Goal: Information Seeking & Learning: Learn about a topic

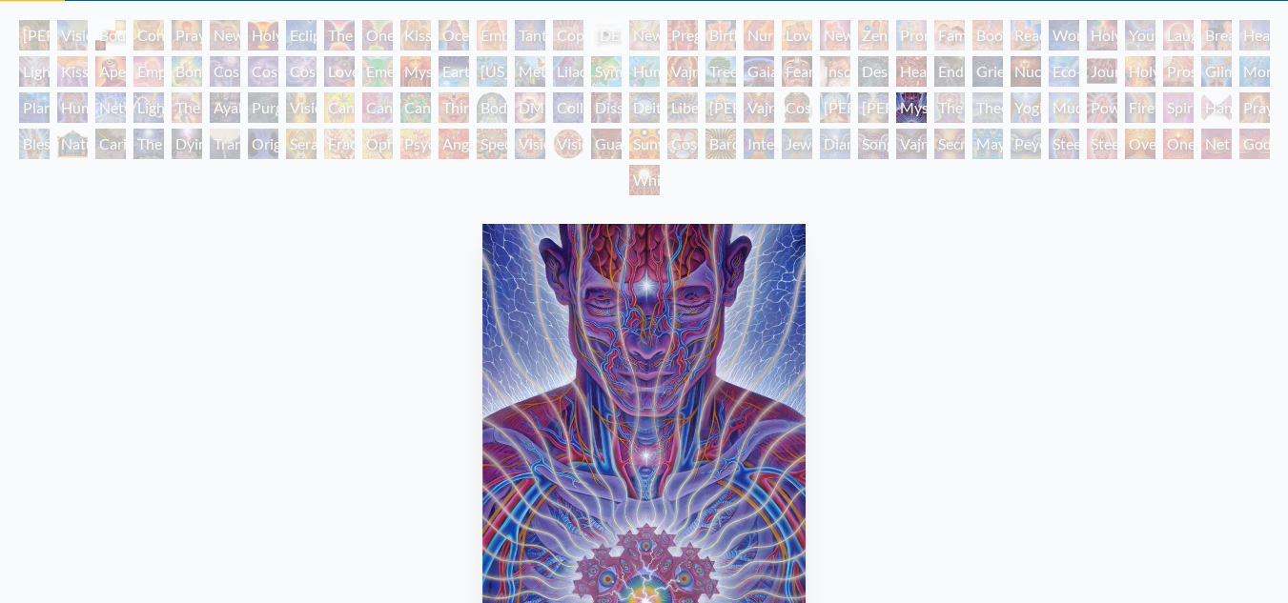
scroll to position [40, 0]
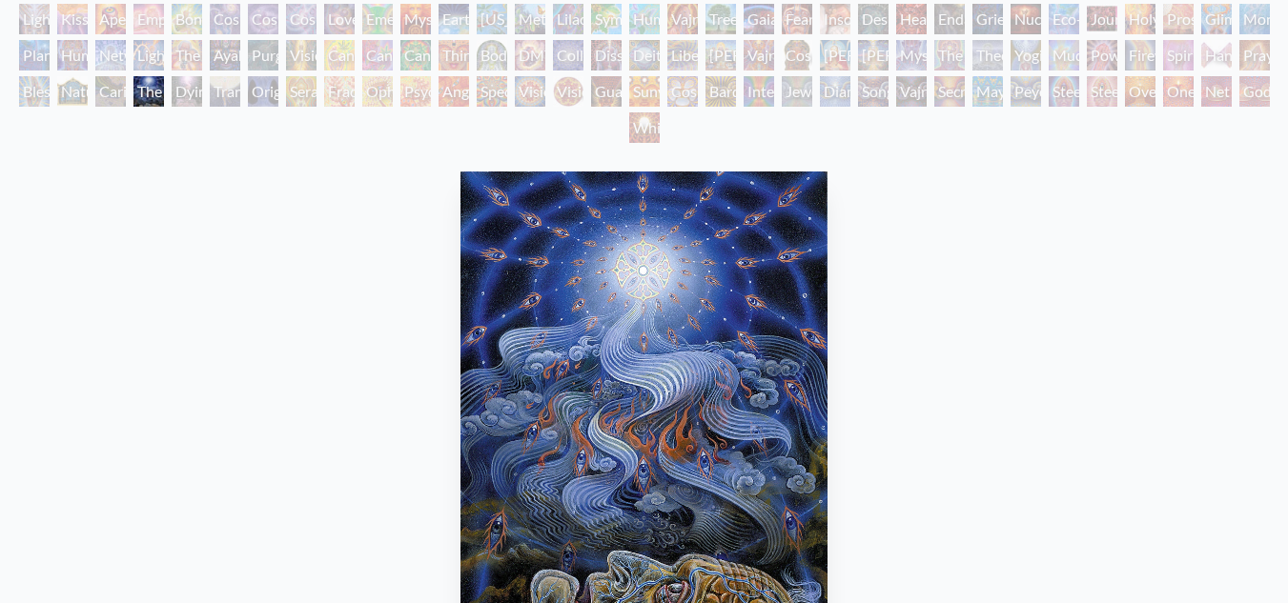
scroll to position [193, 0]
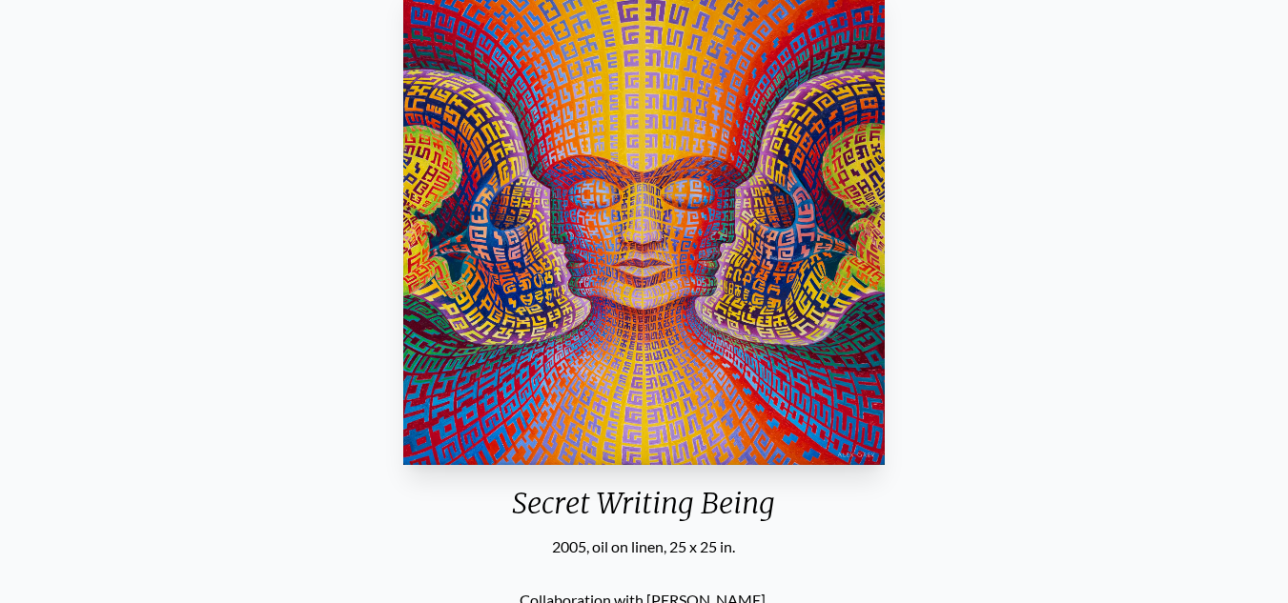
scroll to position [248, 0]
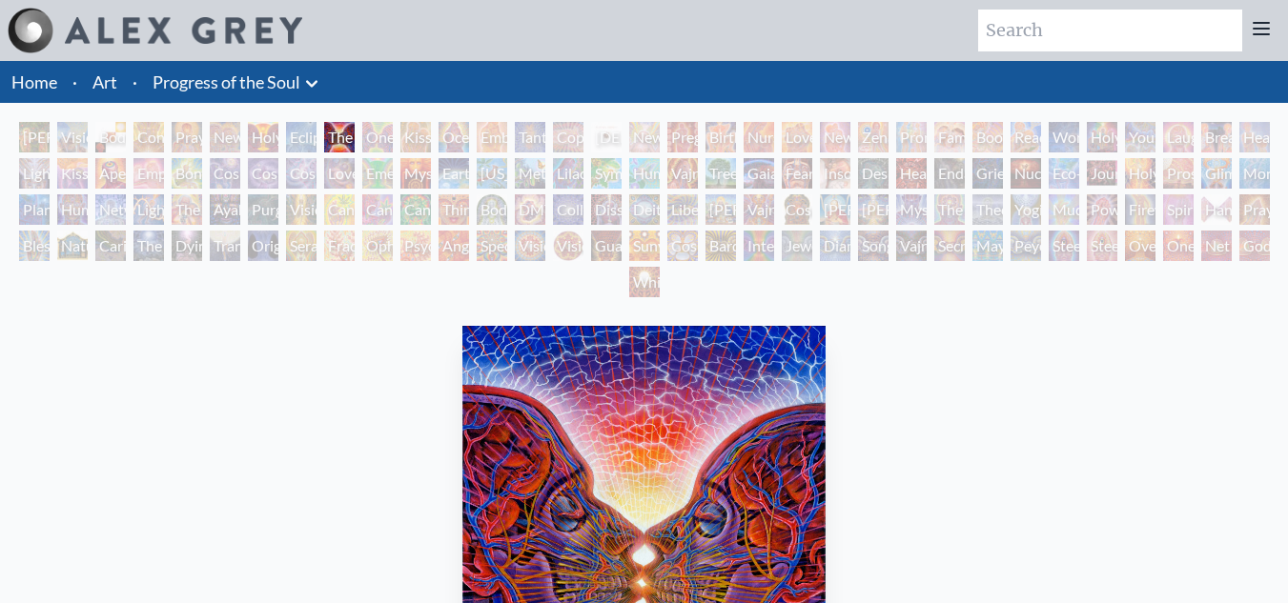
click at [583, 251] on div "Vision Crystal Tondo" at bounding box center [568, 246] width 31 height 31
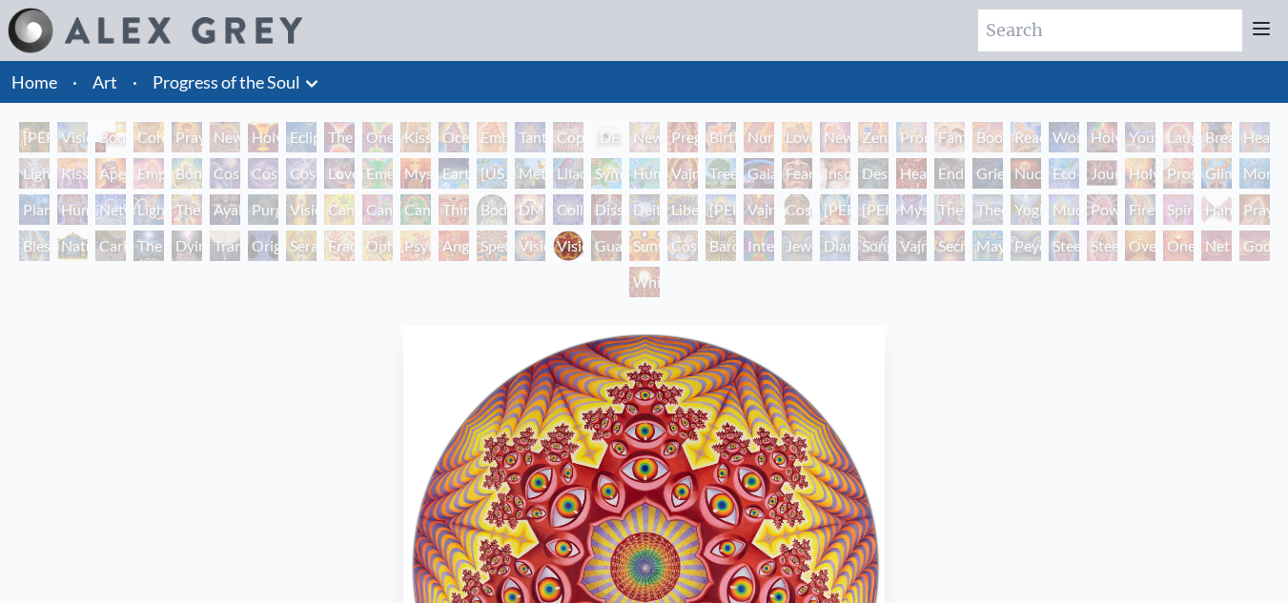
click at [640, 209] on div "Deities & Demons Drinking from the Milky Pool" at bounding box center [644, 209] width 31 height 31
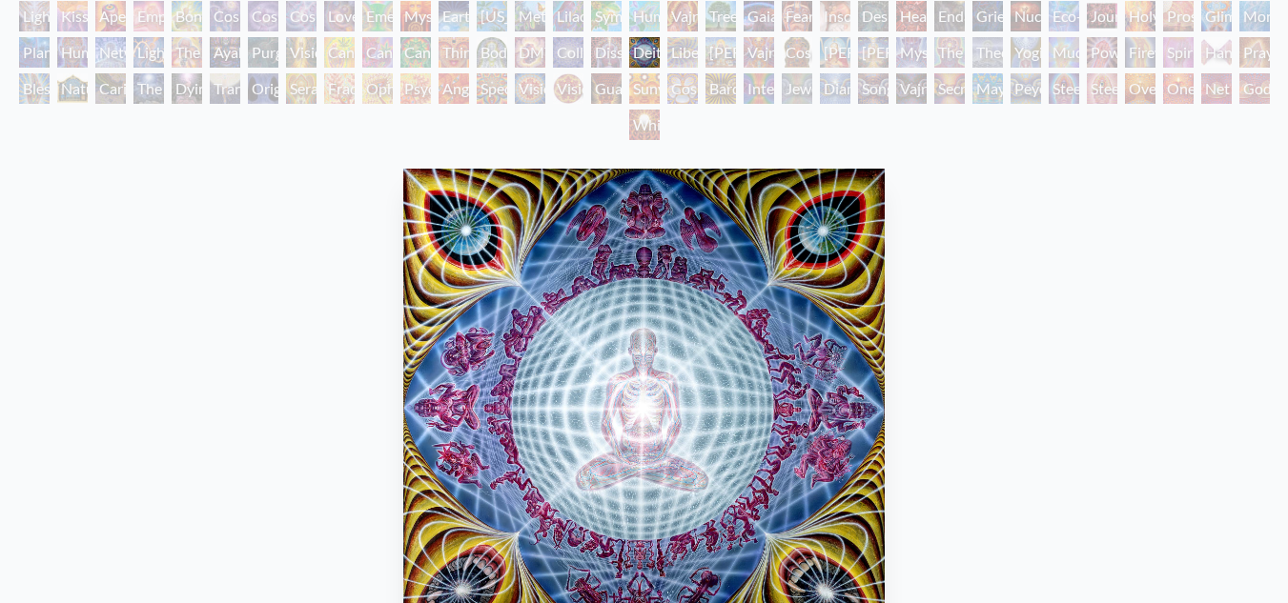
scroll to position [118, 0]
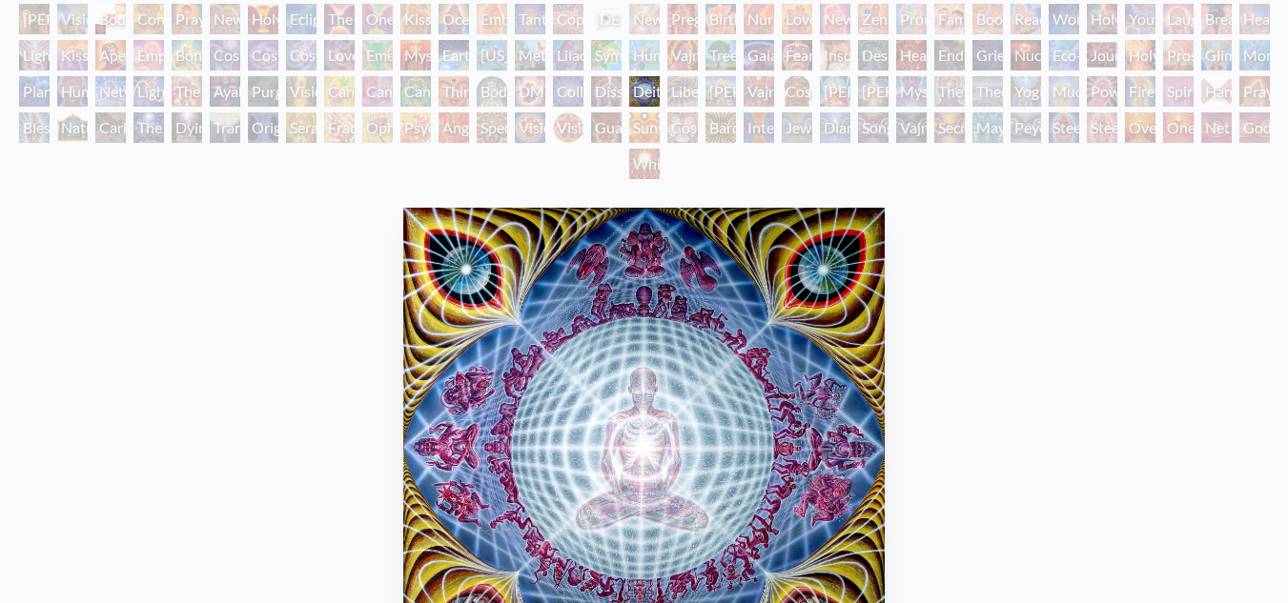
click at [675, 81] on div "Liberation Through Seeing" at bounding box center [682, 91] width 31 height 31
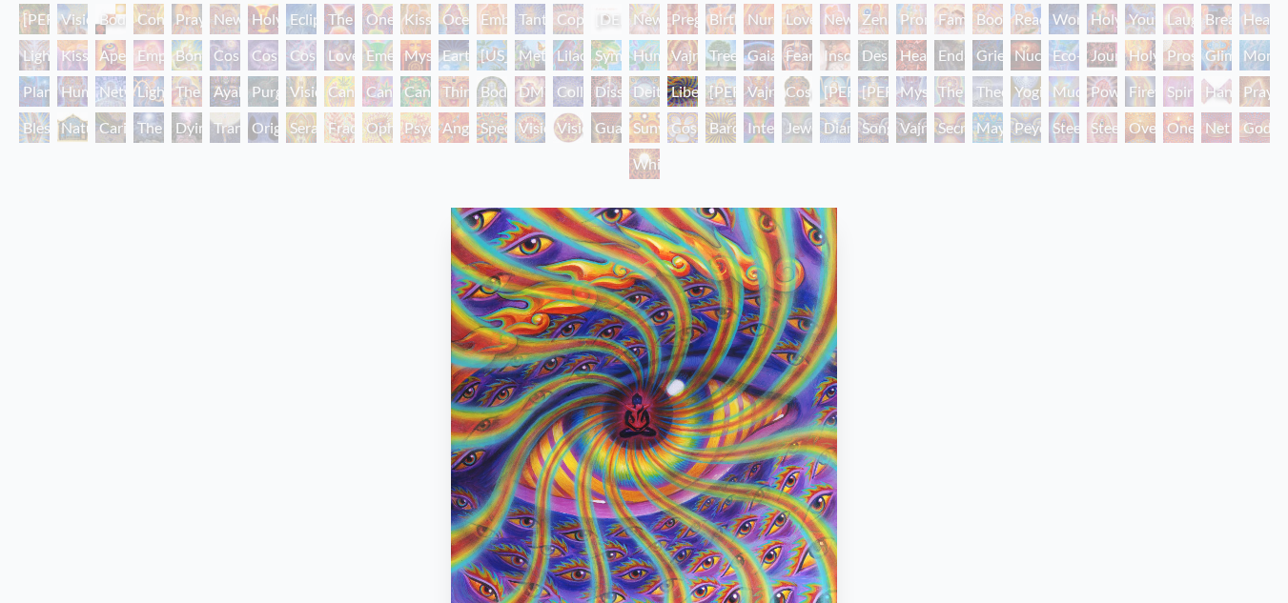
click at [721, 89] on div "[PERSON_NAME]" at bounding box center [720, 91] width 31 height 31
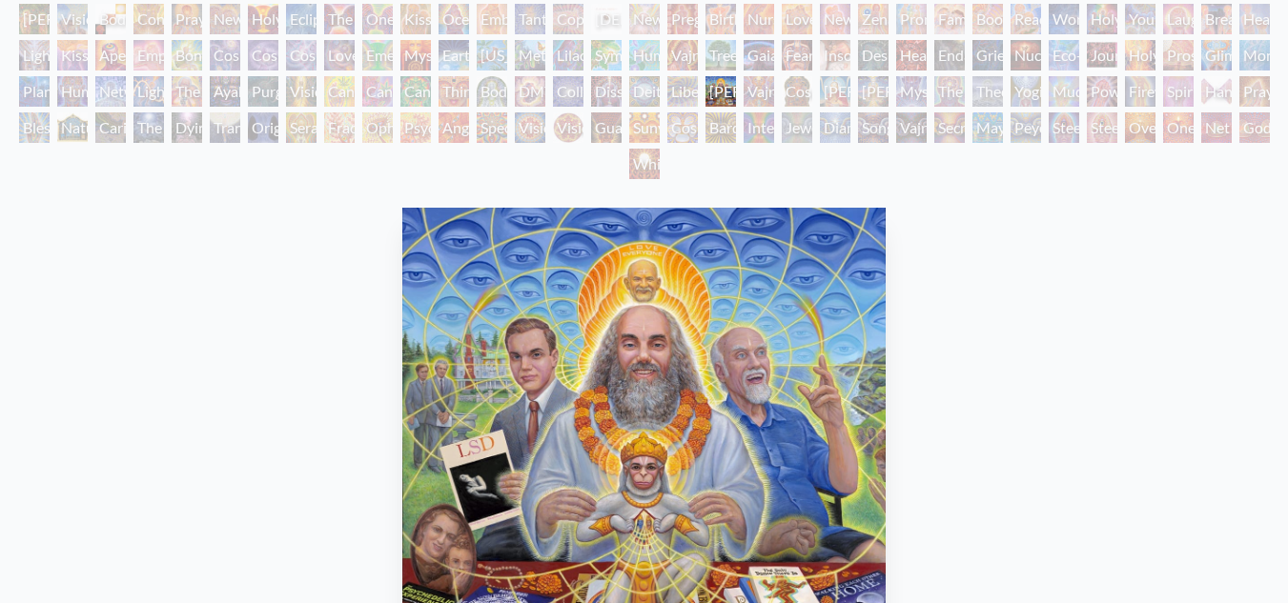
click at [752, 101] on div "Vajra Guru" at bounding box center [758, 91] width 31 height 31
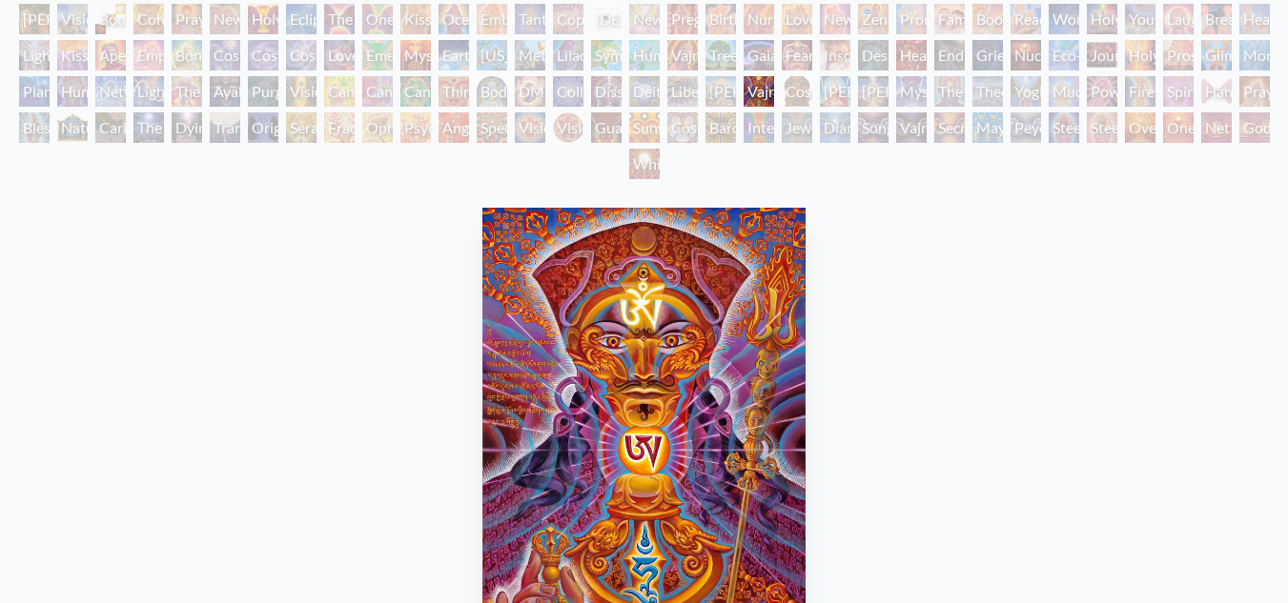
click at [794, 98] on div "Cosmic [DEMOGRAPHIC_DATA]" at bounding box center [797, 91] width 31 height 31
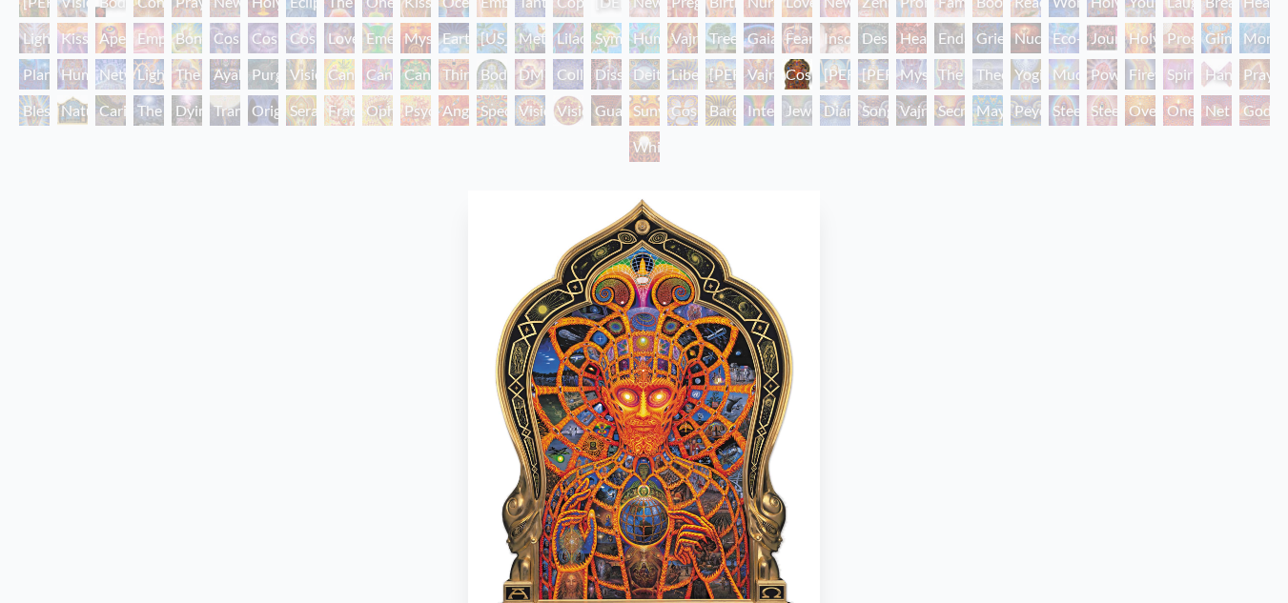
scroll to position [125, 0]
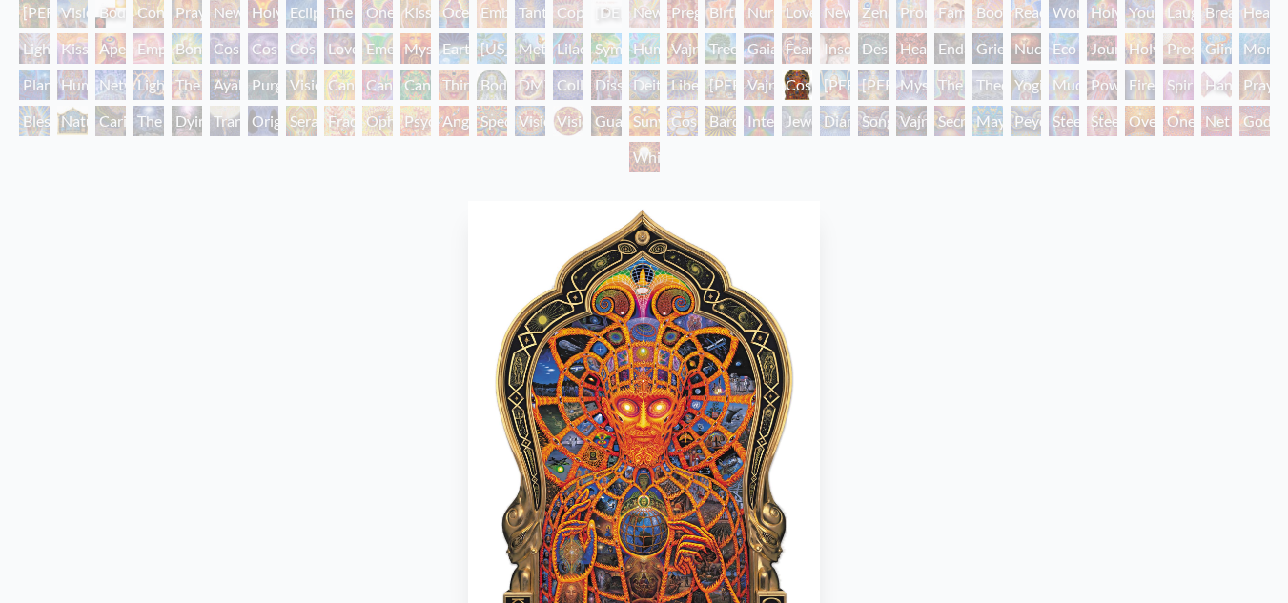
click at [836, 83] on div "[PERSON_NAME]" at bounding box center [835, 85] width 31 height 31
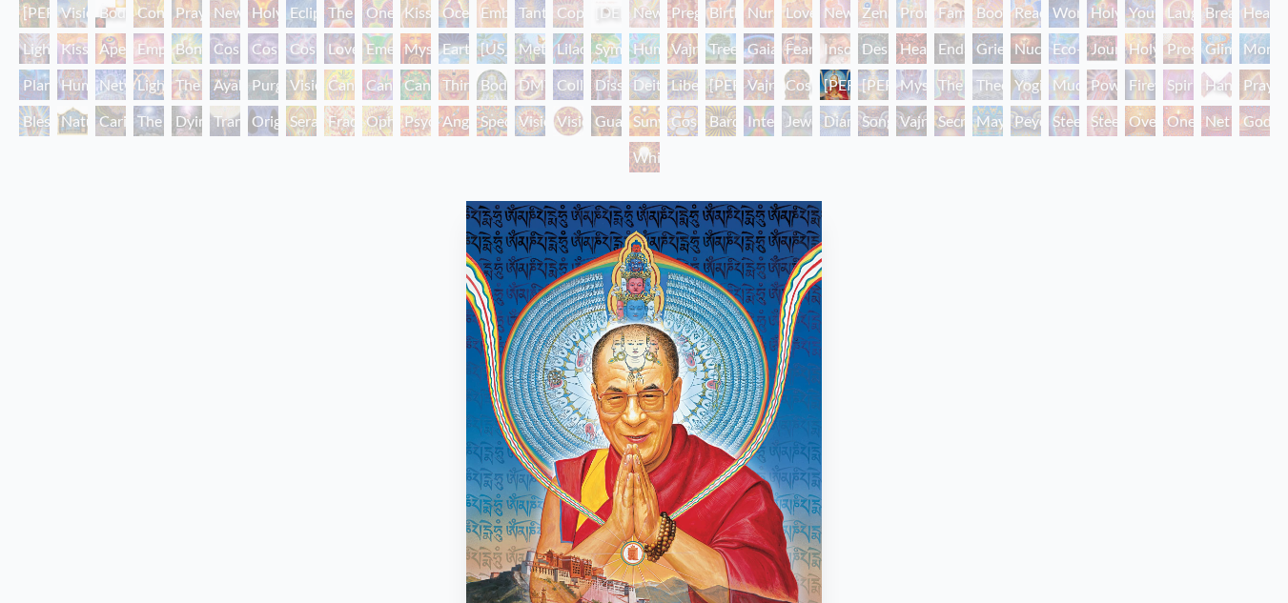
click at [903, 90] on div "Mystic Eye" at bounding box center [911, 85] width 31 height 31
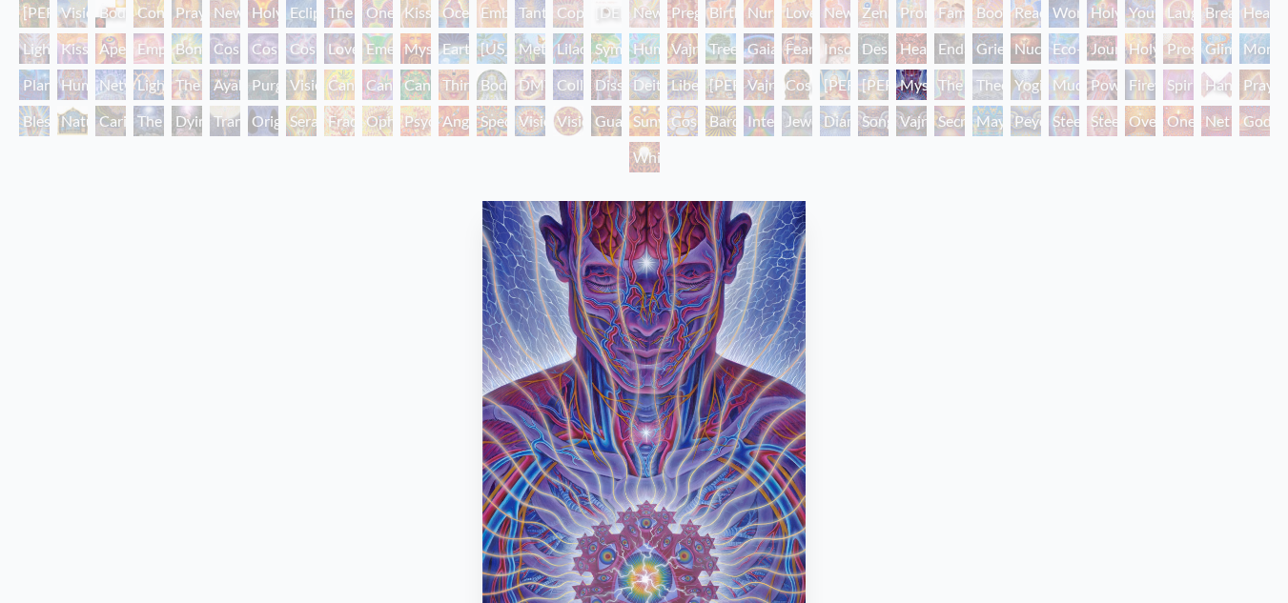
click at [868, 92] on div "[PERSON_NAME]" at bounding box center [873, 85] width 31 height 31
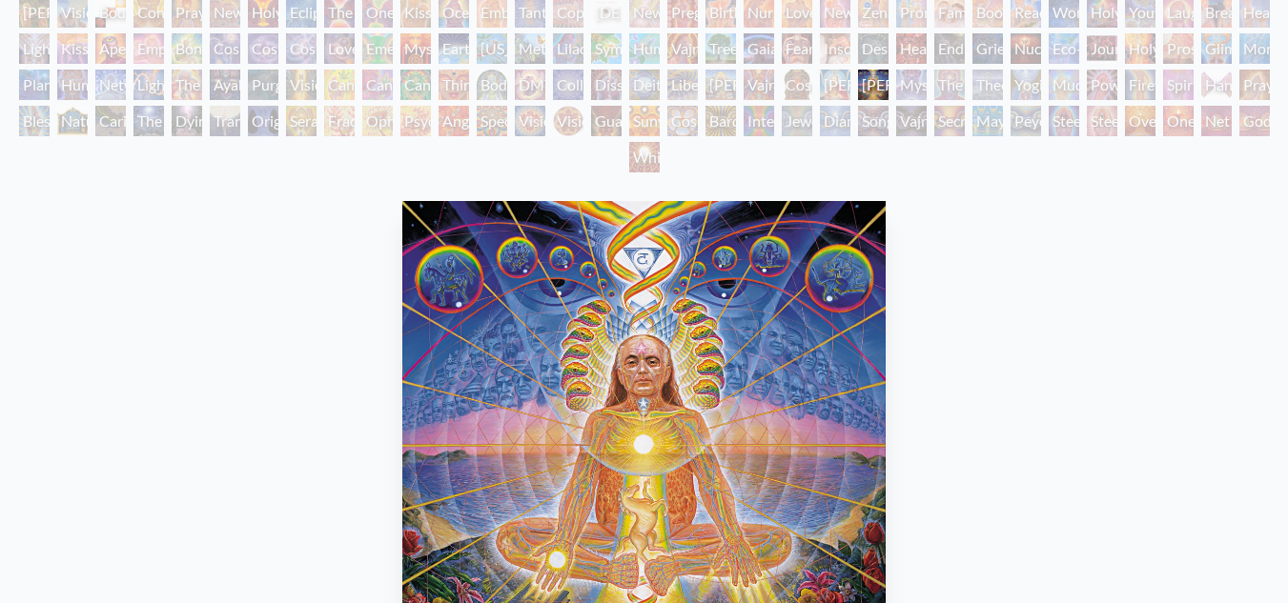
click at [838, 85] on div "[PERSON_NAME]" at bounding box center [835, 85] width 31 height 31
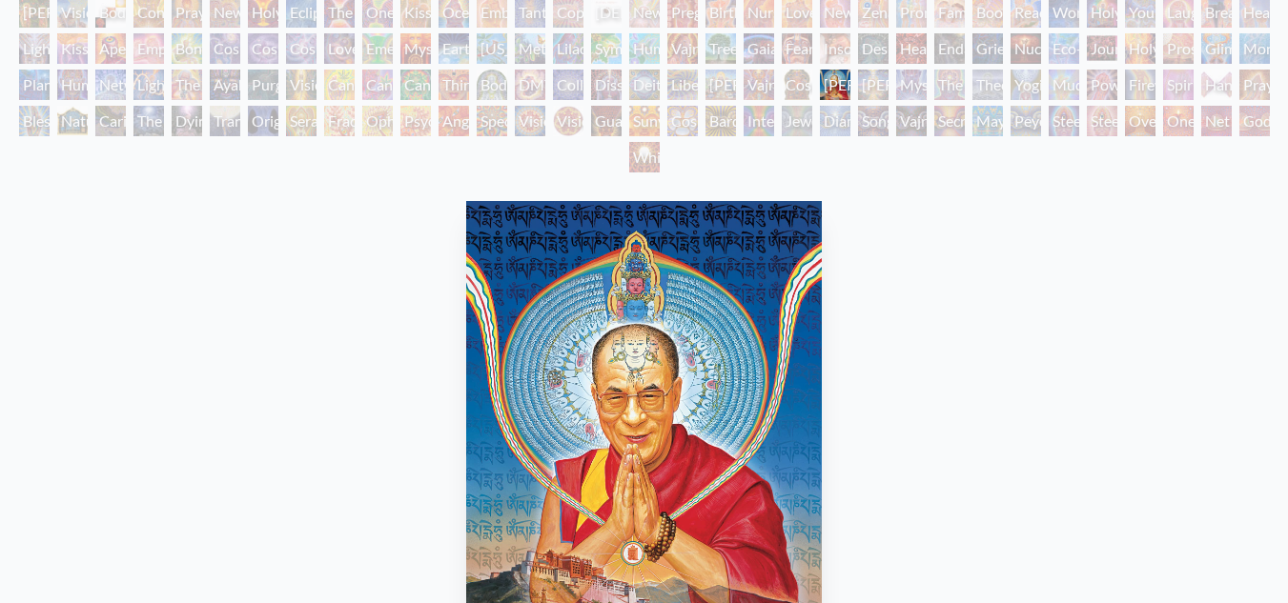
drag, startPoint x: 845, startPoint y: 81, endPoint x: 905, endPoint y: 78, distance: 59.2
click at [905, 78] on div "[PERSON_NAME] & Eve Visionary Origin of Language Body, Mind, Spirit Contemplati…" at bounding box center [644, 87] width 1288 height 181
click at [905, 78] on div "Mystic Eye" at bounding box center [911, 85] width 31 height 31
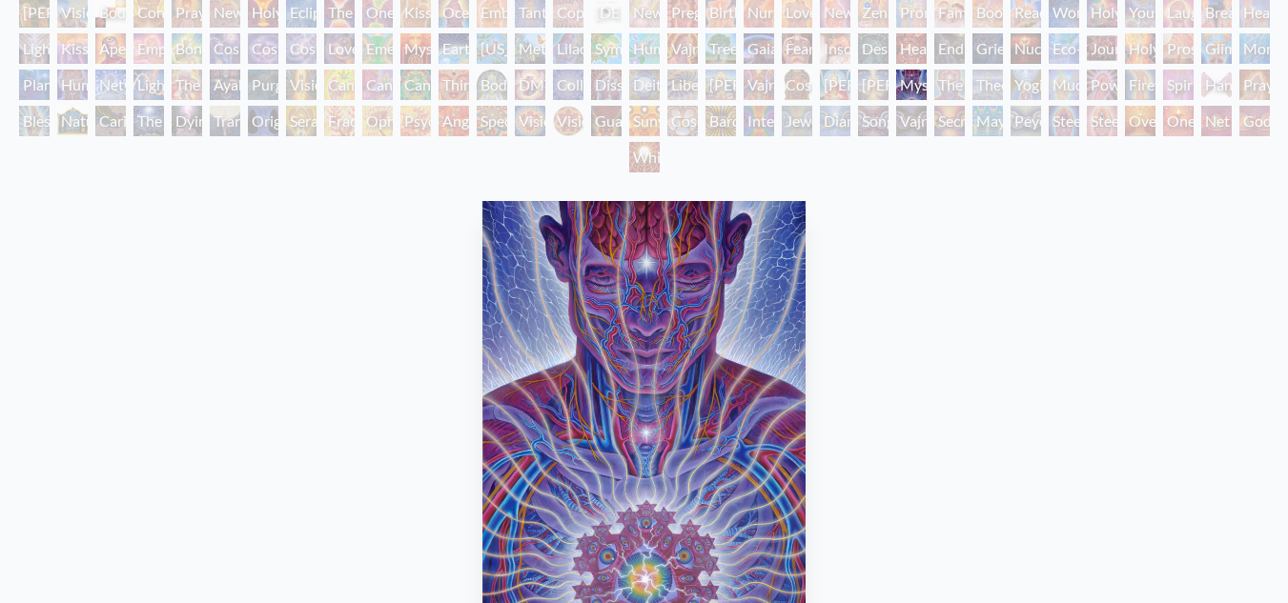
click at [833, 95] on div "[PERSON_NAME]" at bounding box center [835, 85] width 31 height 31
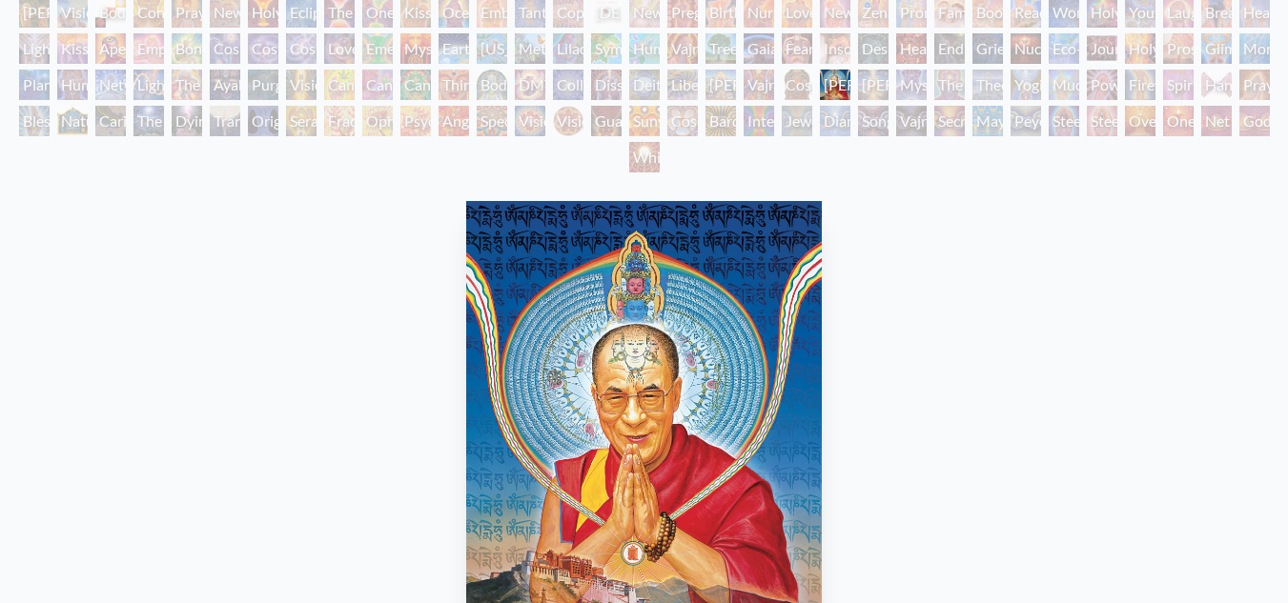
click at [850, 83] on div "[PERSON_NAME]" at bounding box center [835, 85] width 31 height 31
click at [951, 100] on div "[PERSON_NAME] & Eve Visionary Origin of Language Body, Mind, Spirit Contemplati…" at bounding box center [644, 87] width 1288 height 181
click at [863, 82] on div "[PERSON_NAME]" at bounding box center [873, 85] width 31 height 31
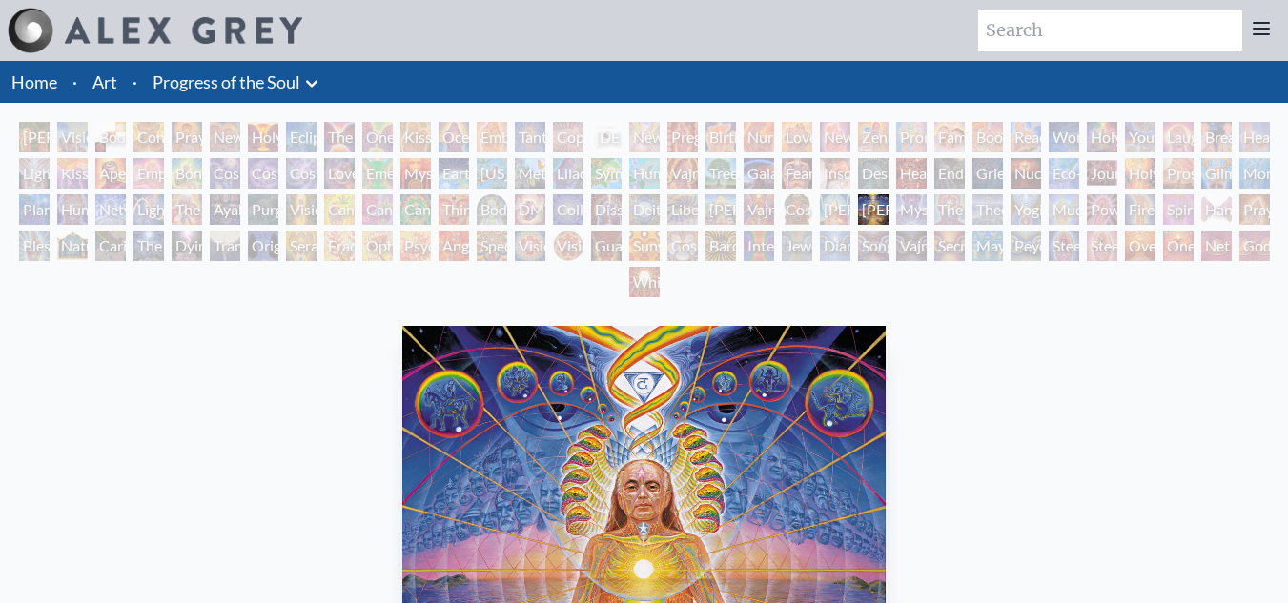
click at [888, 215] on div "[PERSON_NAME]" at bounding box center [873, 209] width 31 height 31
click at [888, 211] on div "[PERSON_NAME]" at bounding box center [873, 209] width 31 height 31
click at [888, 214] on div "[PERSON_NAME]" at bounding box center [873, 209] width 31 height 31
click at [934, 191] on div "[PERSON_NAME] & Eve Visionary Origin of Language Body, Mind, Spirit Contemplati…" at bounding box center [644, 212] width 1288 height 181
click at [946, 209] on div "The Seer" at bounding box center [949, 209] width 31 height 31
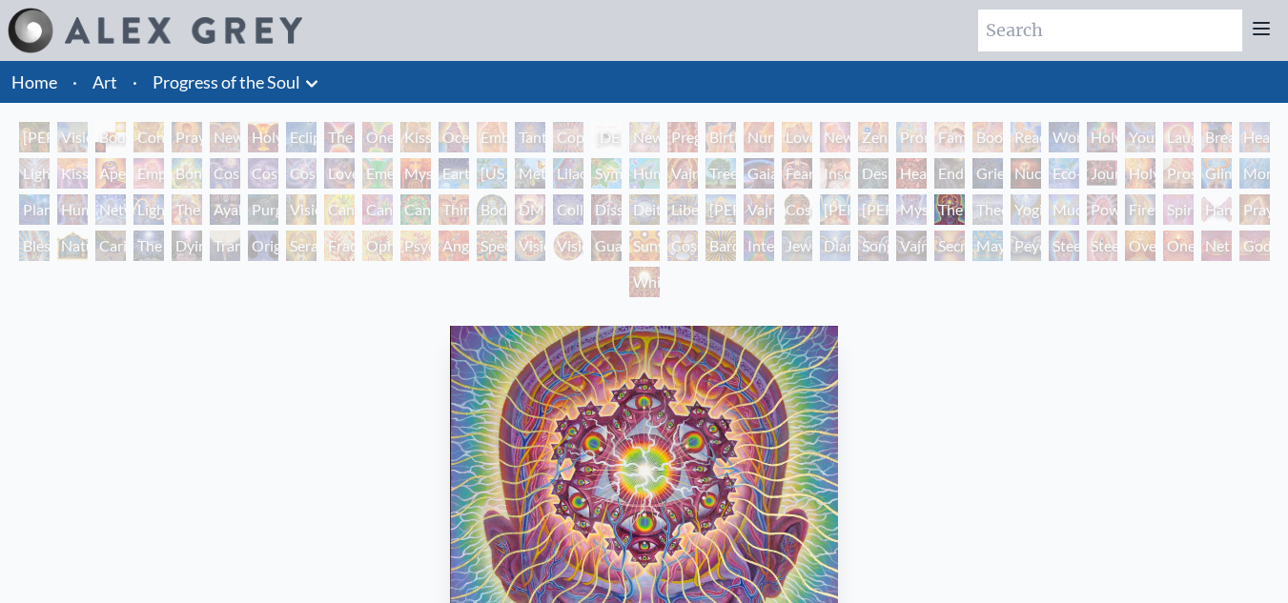
click at [946, 209] on div "The Seer" at bounding box center [949, 209] width 31 height 31
click at [846, 153] on div "[PERSON_NAME] & Eve Visionary Origin of Language Body, Mind, Spirit Contemplati…" at bounding box center [644, 212] width 1288 height 181
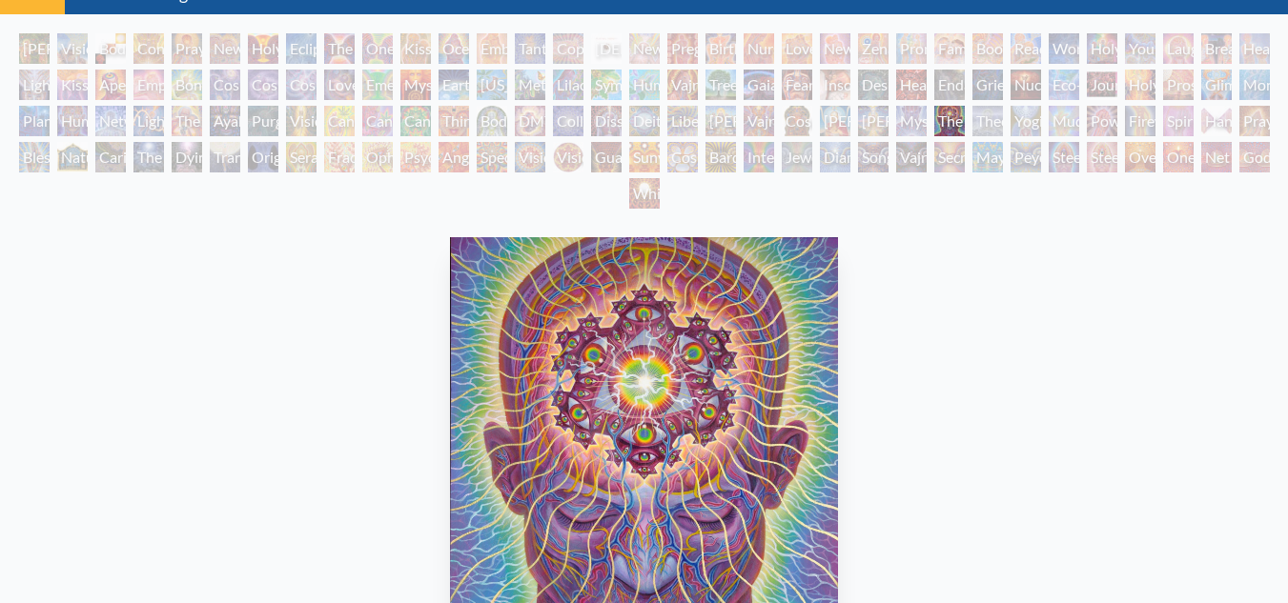
scroll to position [88, 0]
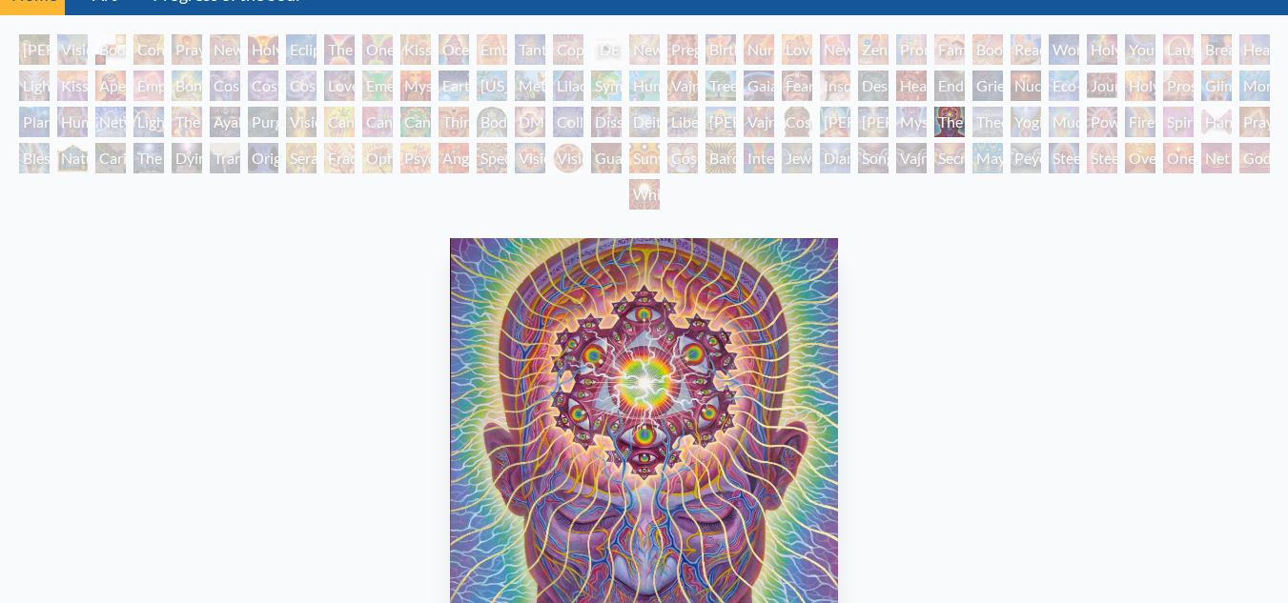
click at [1003, 126] on div "Theologue" at bounding box center [987, 122] width 31 height 31
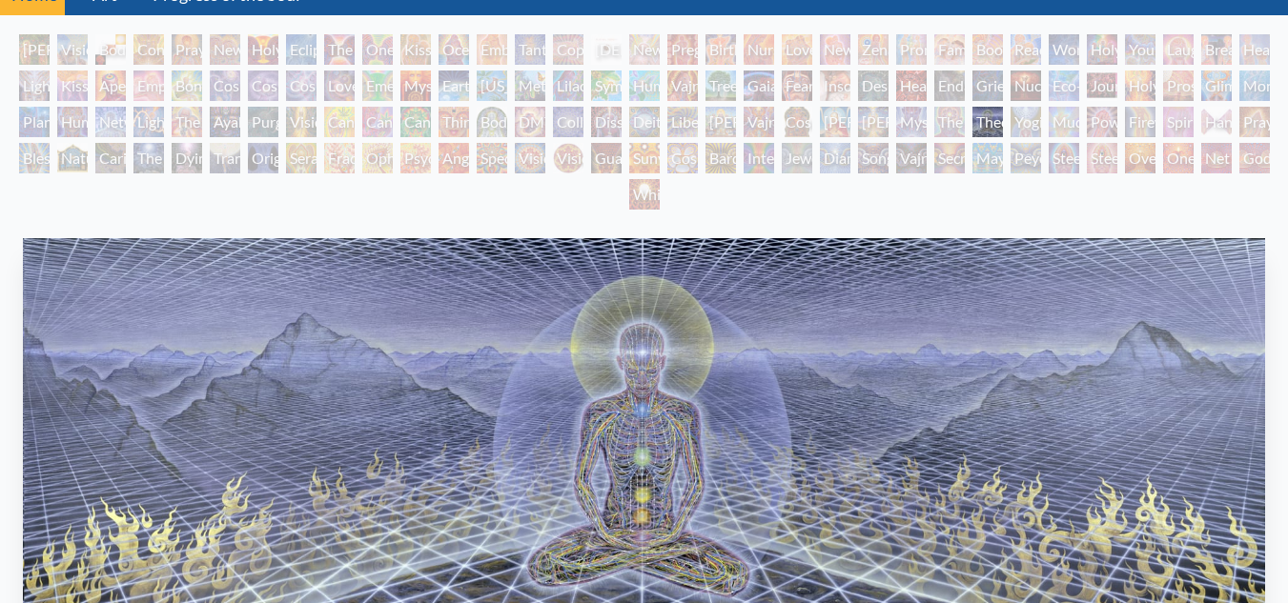
click at [1003, 126] on div "Theologue" at bounding box center [987, 122] width 31 height 31
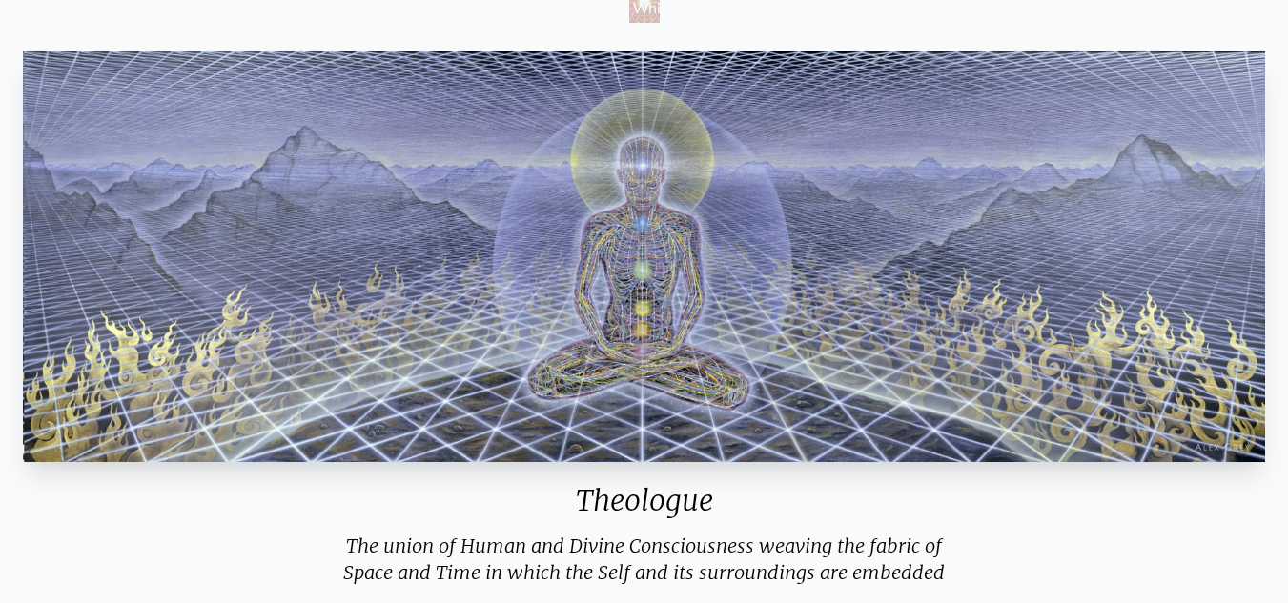
scroll to position [10, 0]
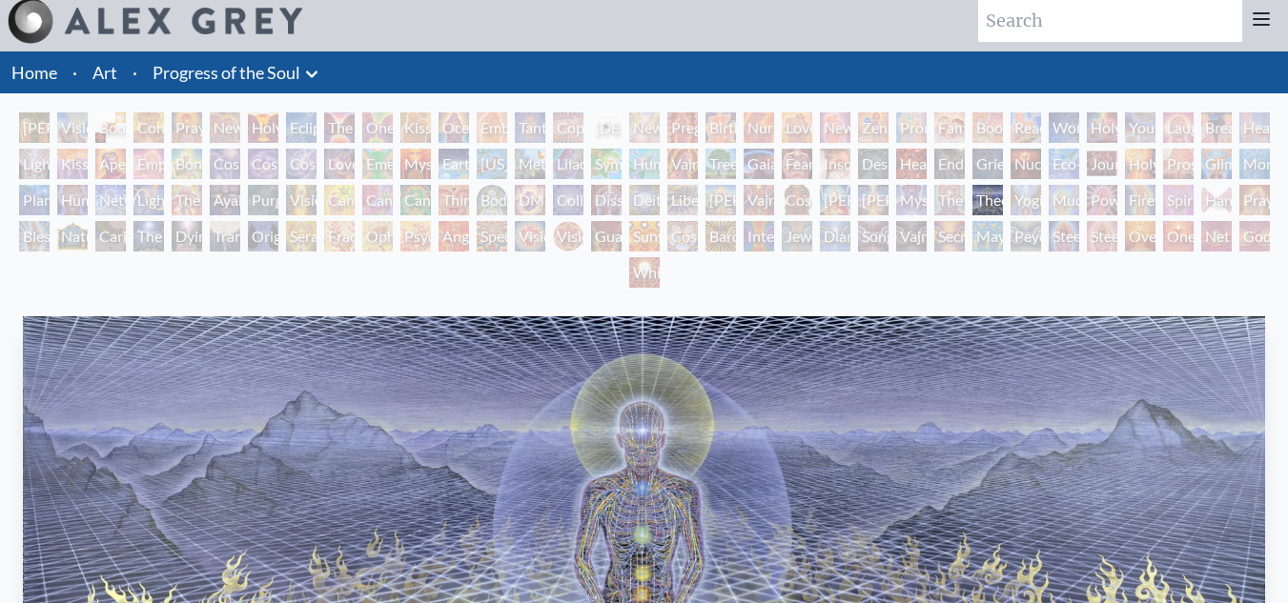
click at [883, 239] on div "Song of Vajra Being" at bounding box center [873, 236] width 31 height 31
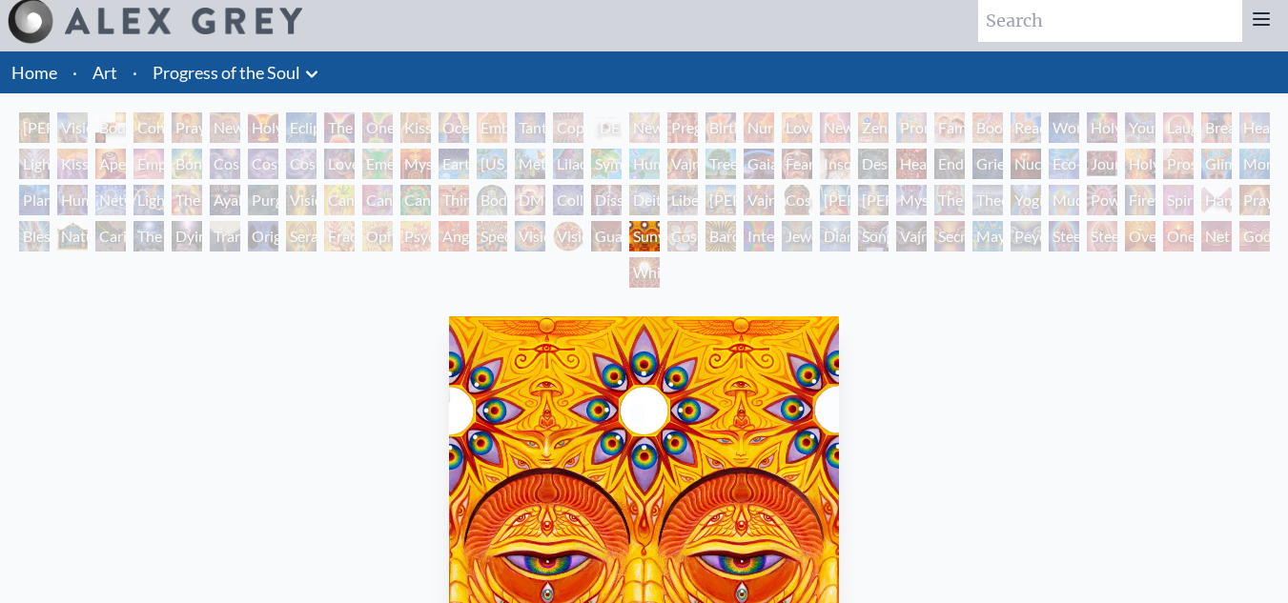
scroll to position [48, 0]
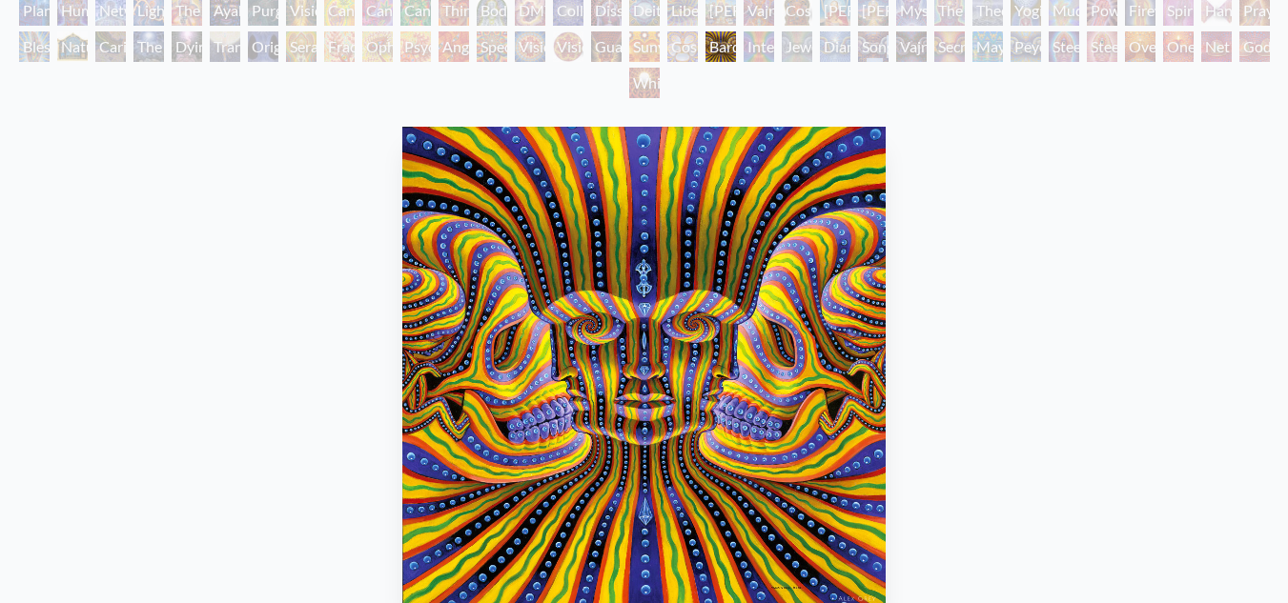
scroll to position [200, 0]
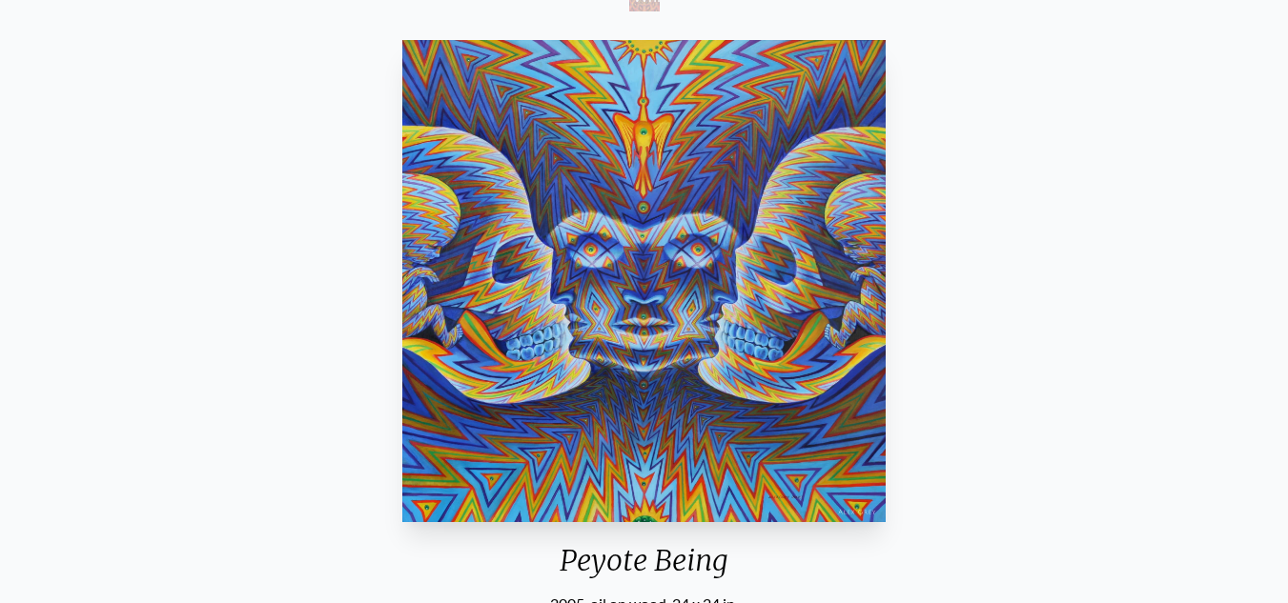
scroll to position [284, 0]
